Goal: Information Seeking & Learning: Learn about a topic

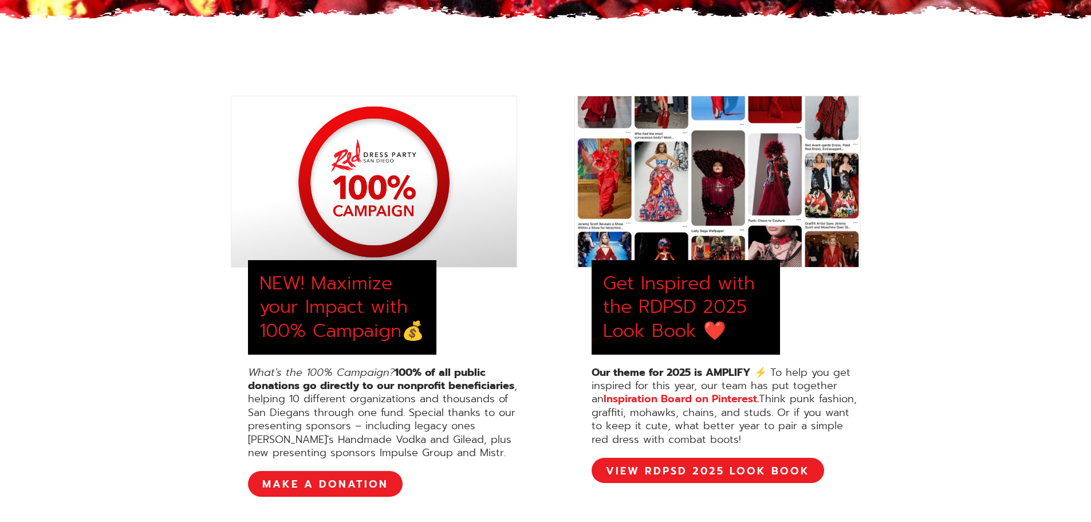
scroll to position [401, 0]
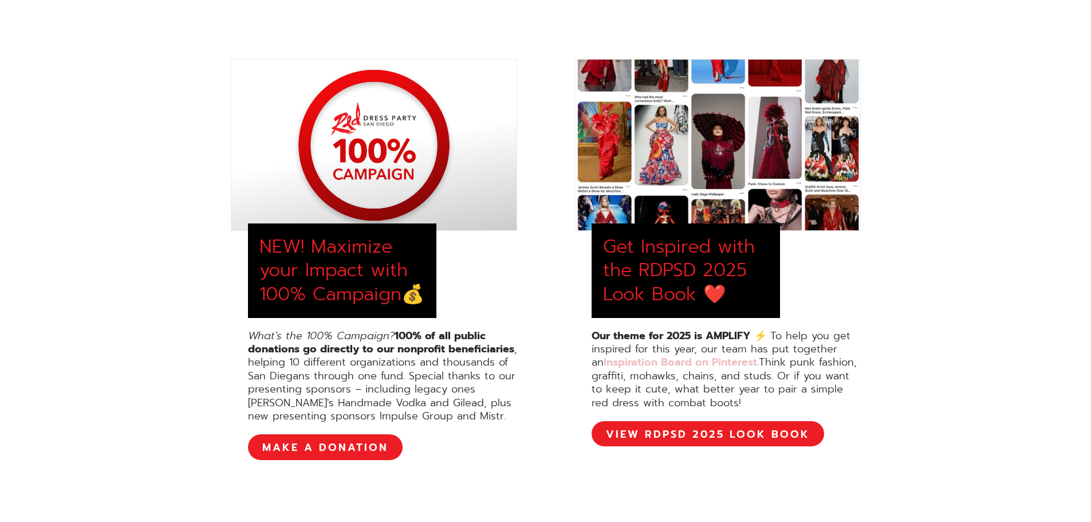
click at [726, 360] on link "Inspiration Board on Pinterest." at bounding box center [681, 362] width 155 height 16
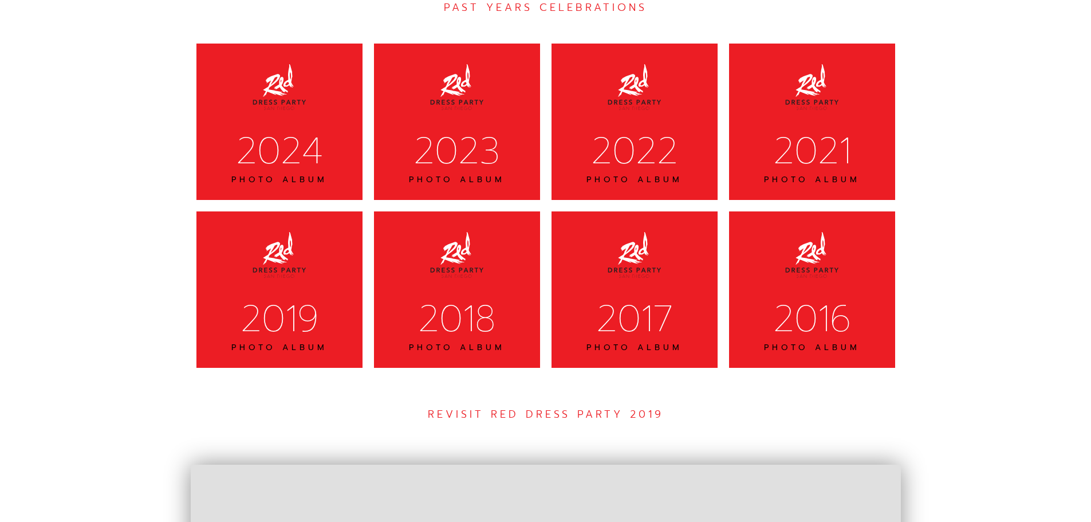
scroll to position [3659, 0]
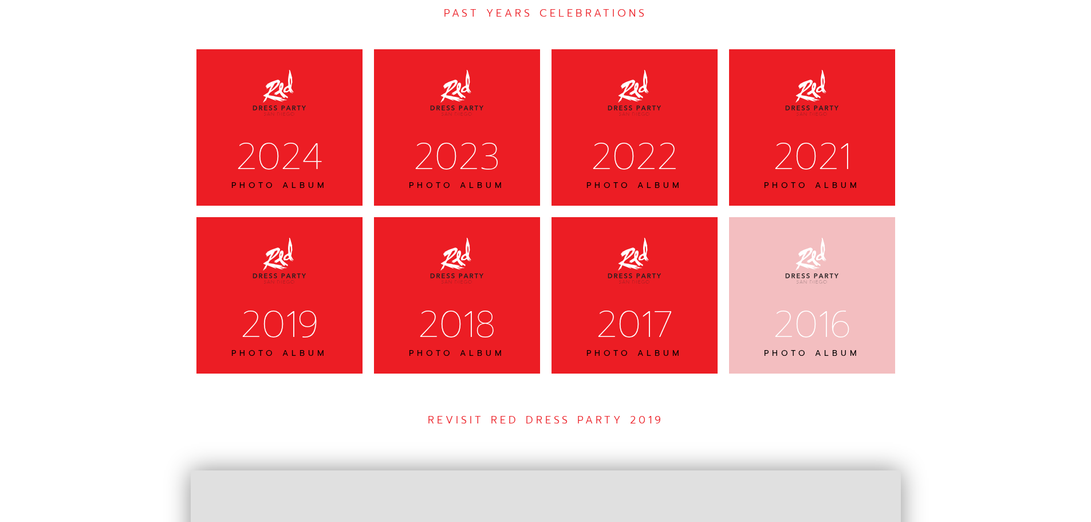
click at [832, 248] on img at bounding box center [812, 260] width 57 height 57
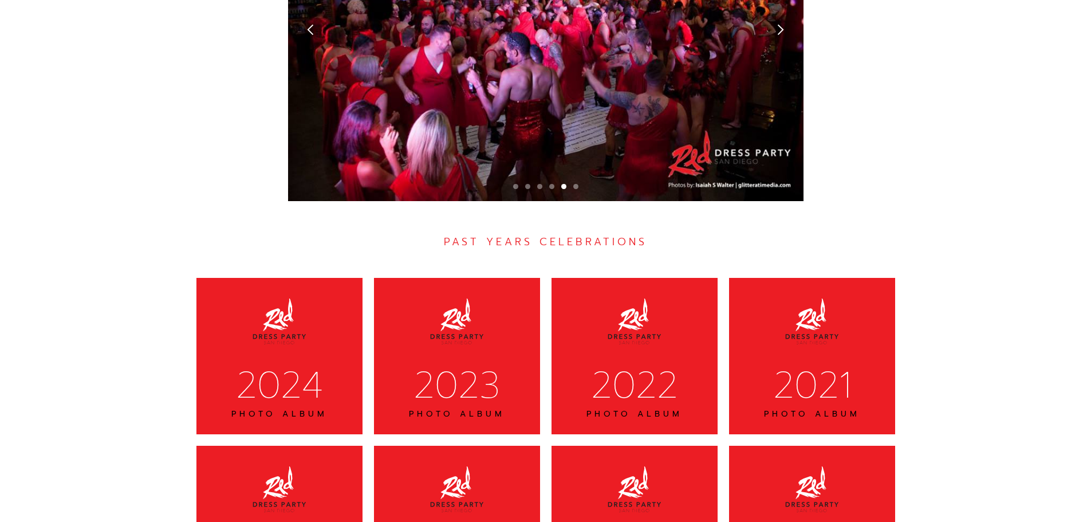
scroll to position [3430, 0]
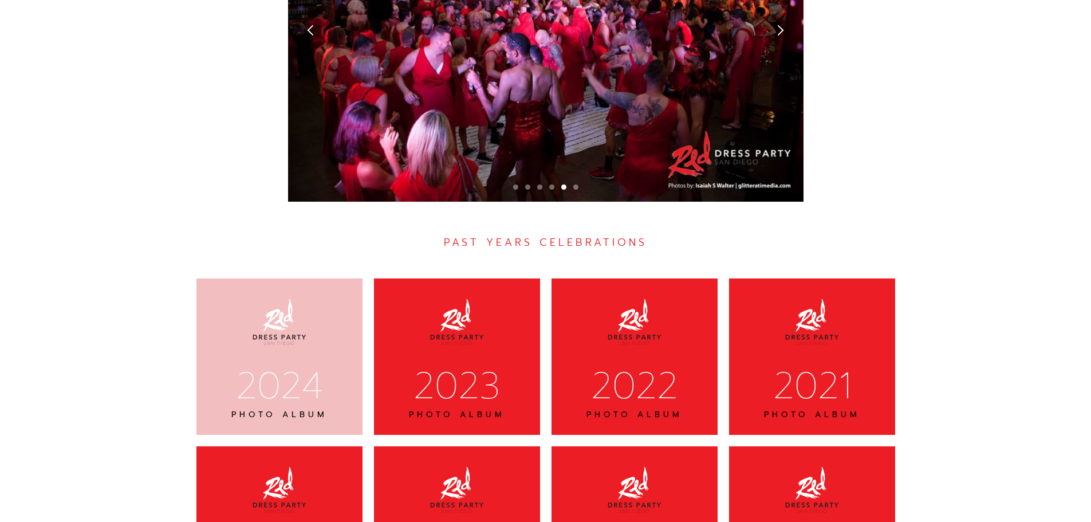
click at [315, 278] on div "2024 PHOTO ALBUM" at bounding box center [279, 356] width 166 height 156
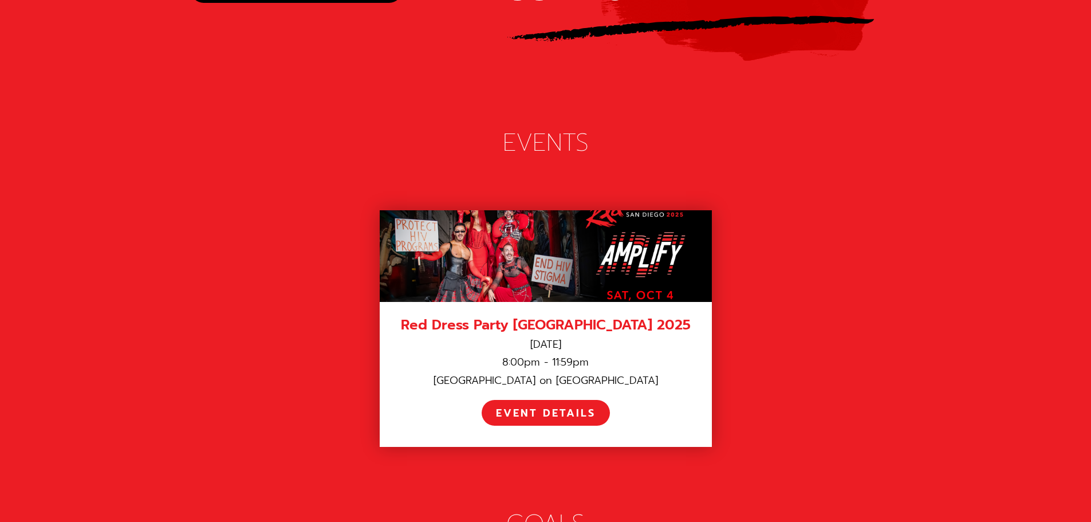
scroll to position [1539, 0]
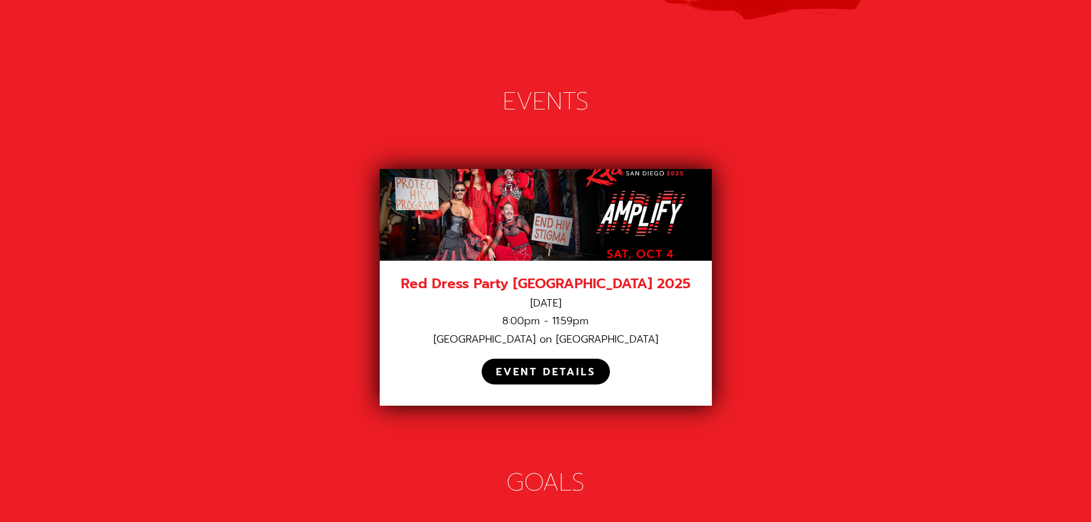
click at [518, 359] on div "EVENT DETAILS" at bounding box center [546, 371] width 128 height 25
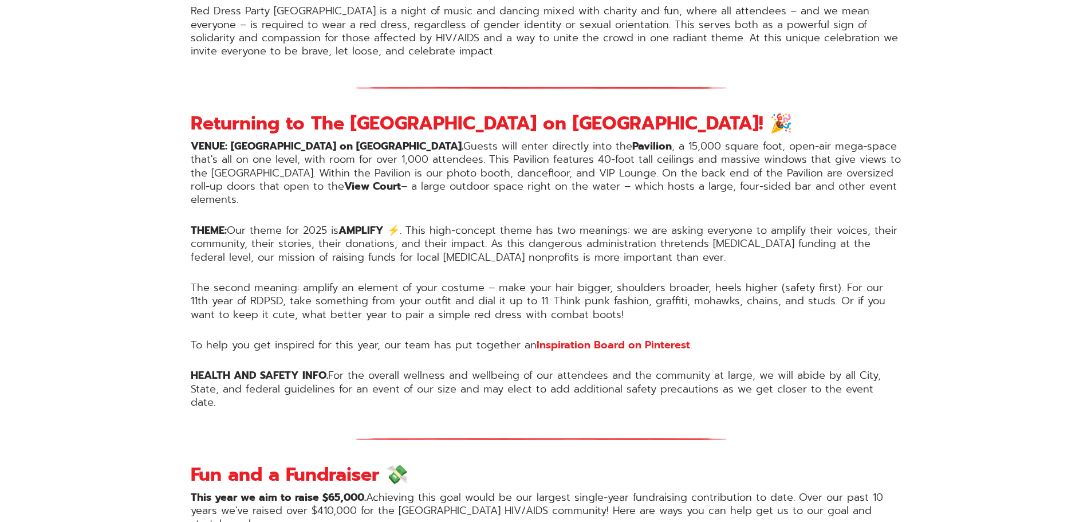
scroll to position [859, 0]
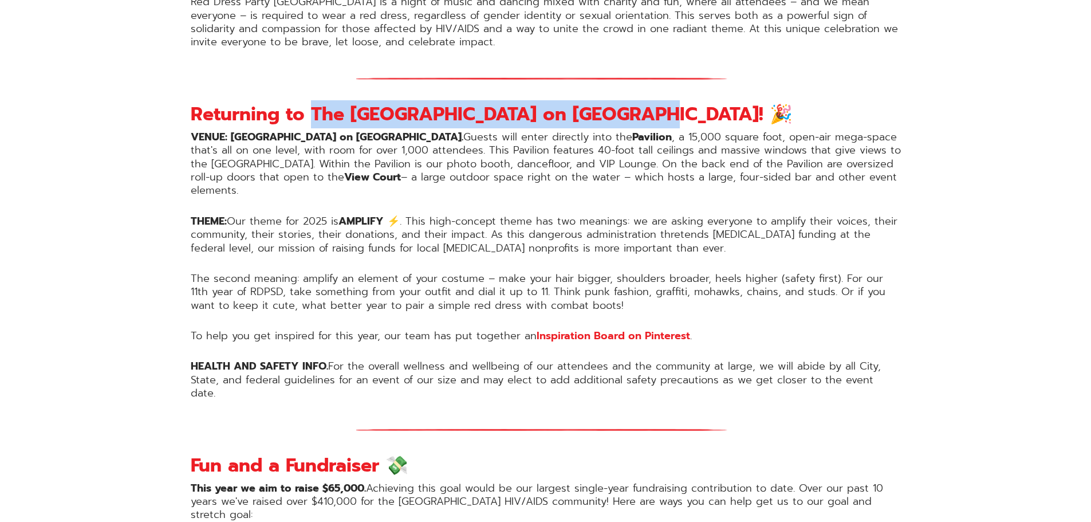
drag, startPoint x: 312, startPoint y: 110, endPoint x: 628, endPoint y: 121, distance: 316.4
click at [628, 121] on strong "Returning to The Port Pavilion on Broadway Pier! 🎉" at bounding box center [492, 114] width 602 height 28
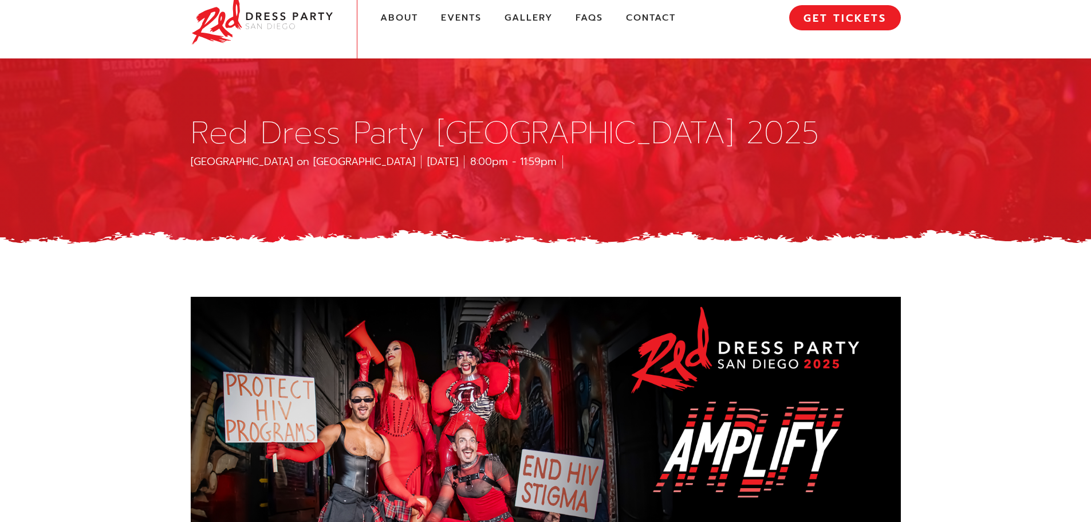
scroll to position [0, 0]
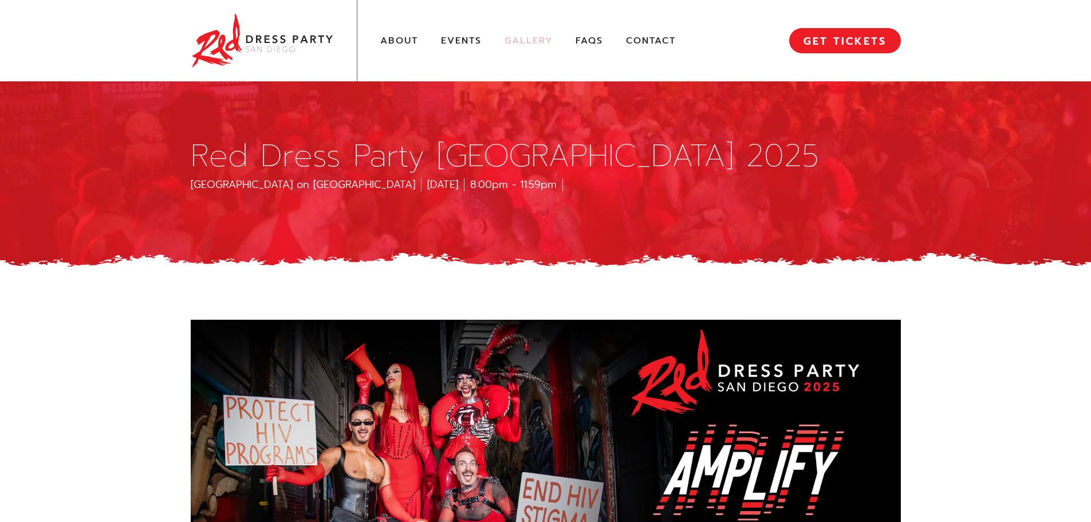
click at [532, 38] on link "Gallery" at bounding box center [529, 41] width 48 height 12
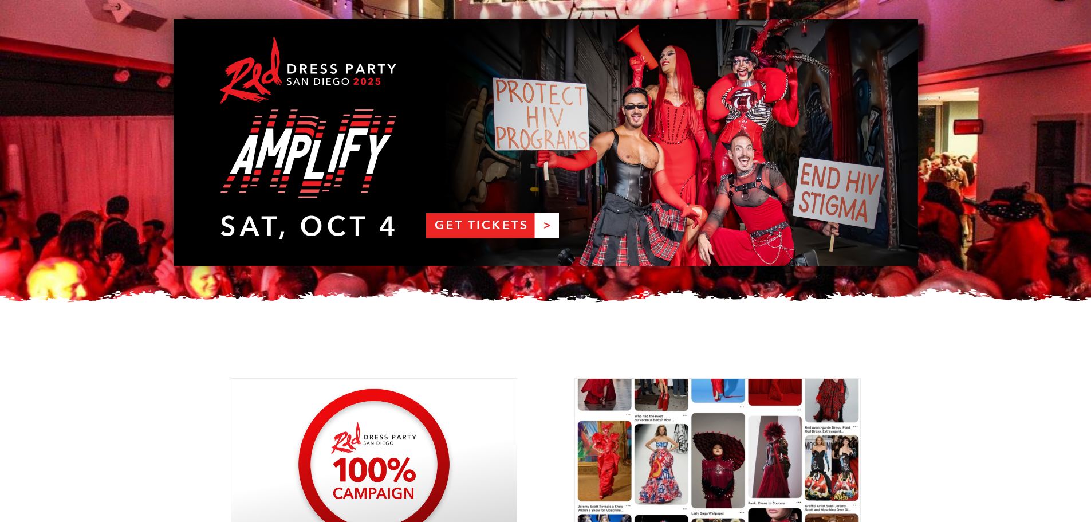
scroll to position [25, 0]
